Goal: Find specific page/section: Find specific page/section

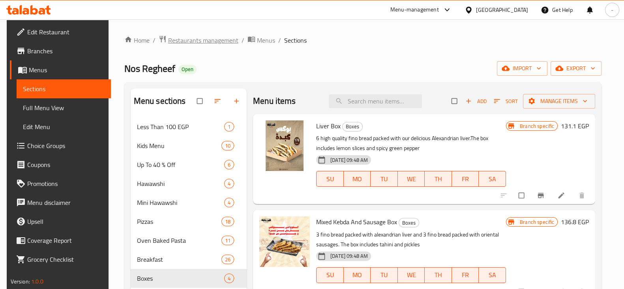
click at [220, 43] on span "Restaurants management" at bounding box center [203, 40] width 70 height 9
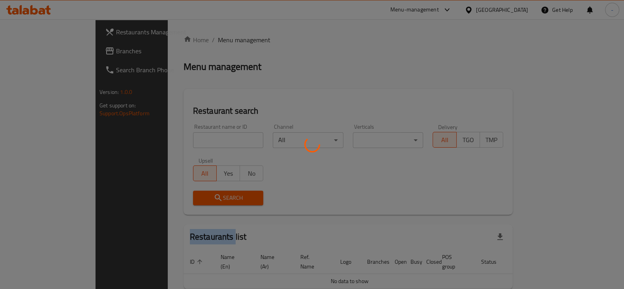
click at [220, 43] on div at bounding box center [312, 144] width 624 height 289
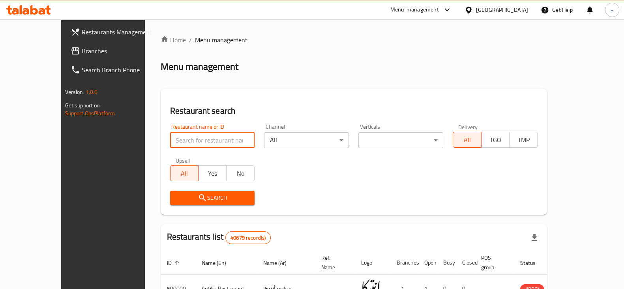
click at [186, 146] on input "search" at bounding box center [212, 140] width 85 height 16
type input "gelato shop"
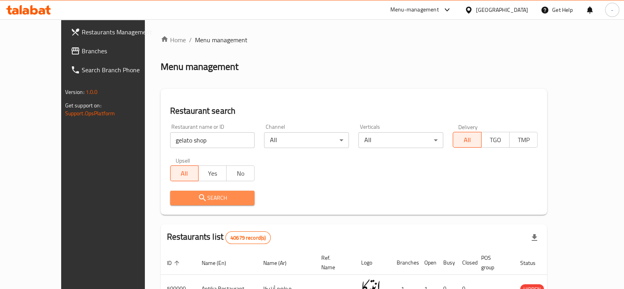
click at [183, 202] on span "Search" at bounding box center [213, 198] width 72 height 10
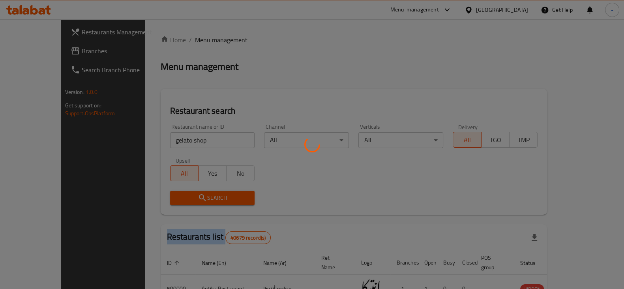
click at [183, 202] on div at bounding box center [312, 144] width 624 height 289
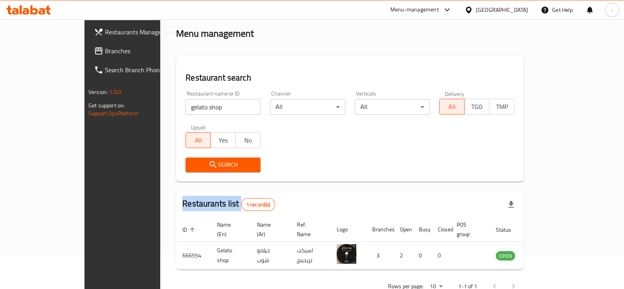
scroll to position [47, 0]
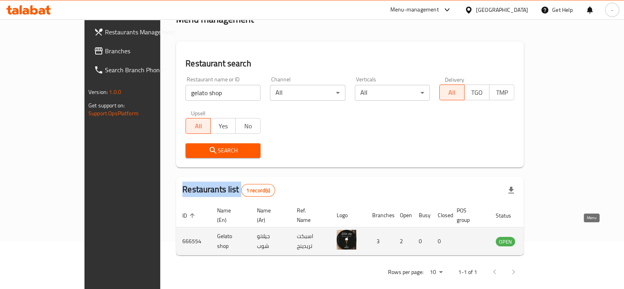
click at [547, 239] on icon "enhanced table" at bounding box center [542, 242] width 9 height 7
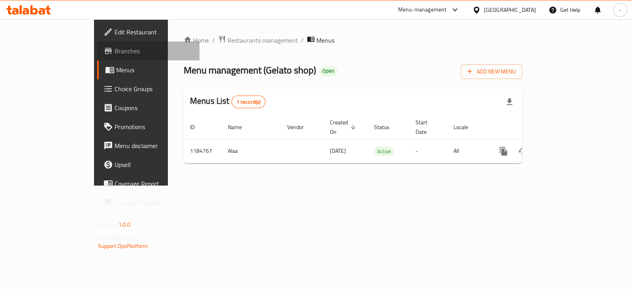
click at [115, 51] on span "Branches" at bounding box center [154, 50] width 79 height 9
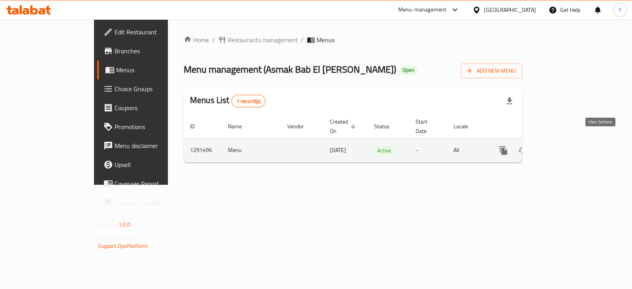
click at [565, 146] on icon "enhanced table" at bounding box center [560, 150] width 9 height 9
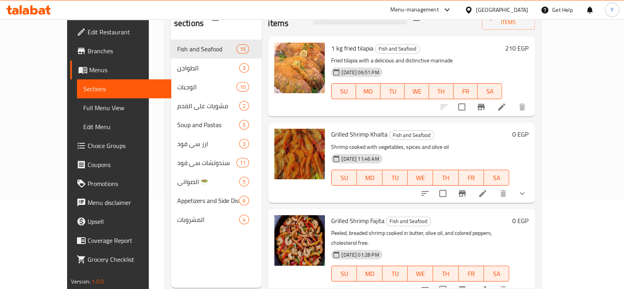
scroll to position [87, 0]
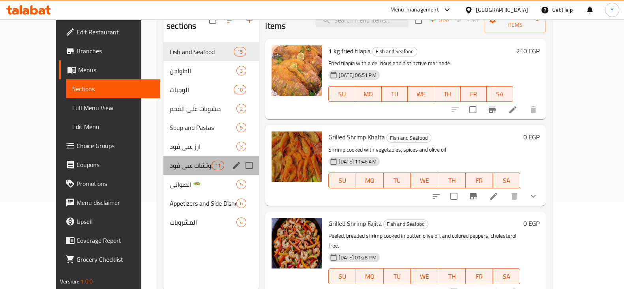
click at [163, 161] on div "سندوتشات سي فود 11" at bounding box center [211, 165] width 96 height 19
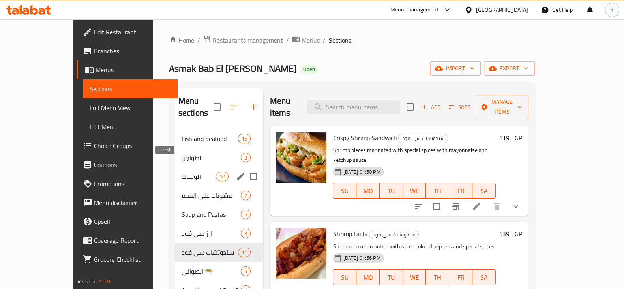
click at [182, 172] on span "الوجبات" at bounding box center [199, 176] width 34 height 9
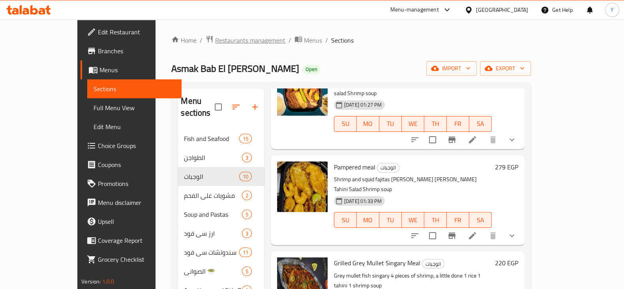
click at [215, 37] on span "Restaurants management" at bounding box center [250, 40] width 70 height 9
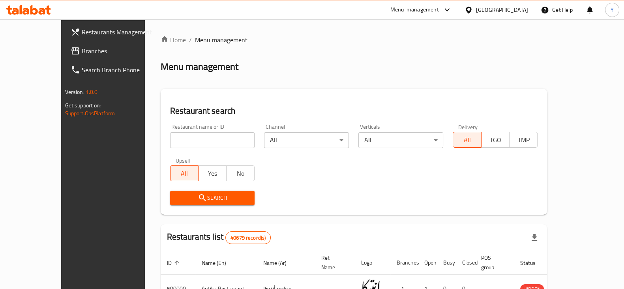
click at [170, 141] on input "search" at bounding box center [212, 140] width 85 height 16
type input "nos regheef"
click at [198, 195] on icon "submit" at bounding box center [202, 197] width 9 height 9
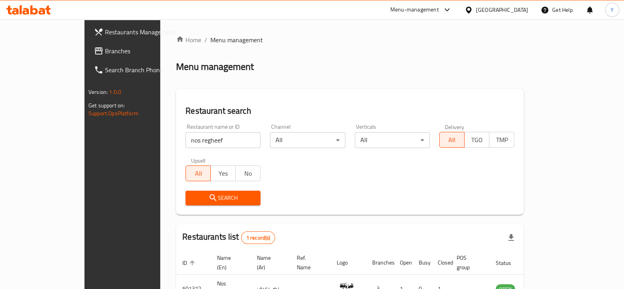
scroll to position [47, 0]
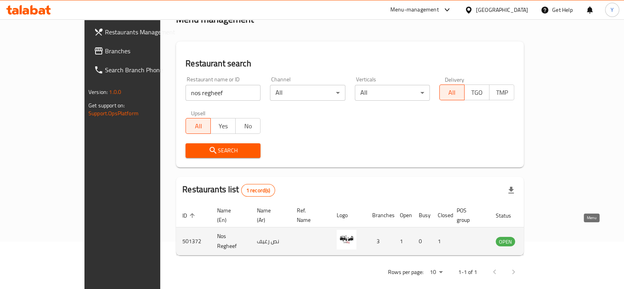
click at [547, 239] on icon "enhanced table" at bounding box center [542, 242] width 9 height 7
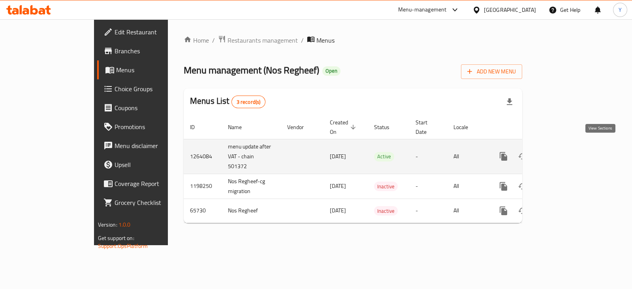
click at [565, 152] on icon "enhanced table" at bounding box center [560, 156] width 9 height 9
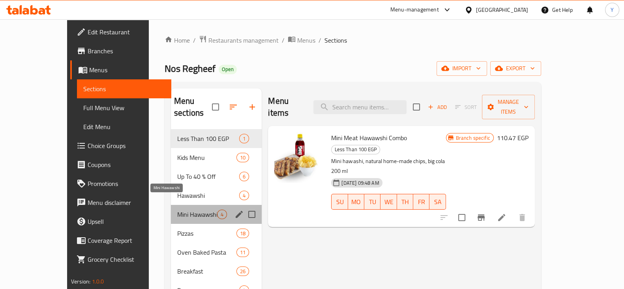
click at [191, 210] on span "Mini Hawawshi" at bounding box center [197, 214] width 40 height 9
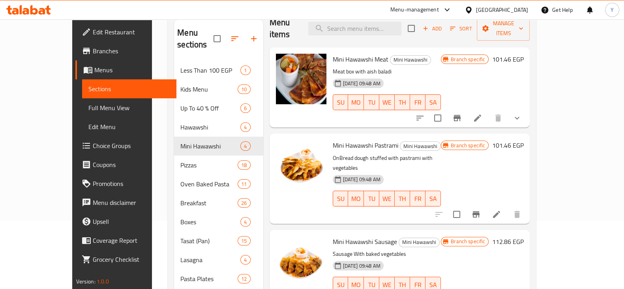
scroll to position [60, 0]
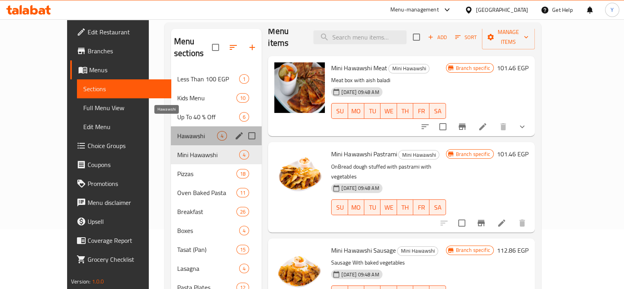
click at [177, 131] on span "Hawawshi" at bounding box center [197, 135] width 40 height 9
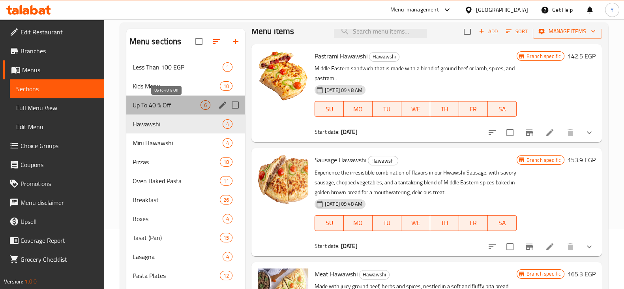
click at [158, 107] on span "Up To 40 % Off" at bounding box center [167, 104] width 68 height 9
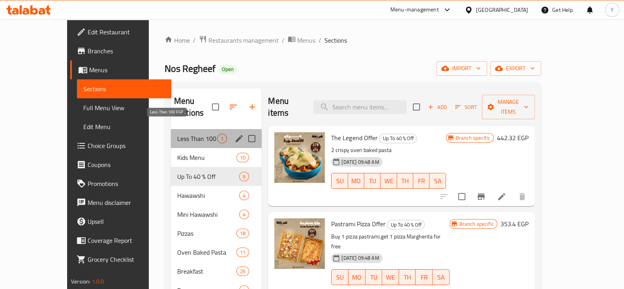
click at [177, 134] on span "Less Than 100 EGP" at bounding box center [197, 138] width 40 height 9
